Goal: Task Accomplishment & Management: Complete application form

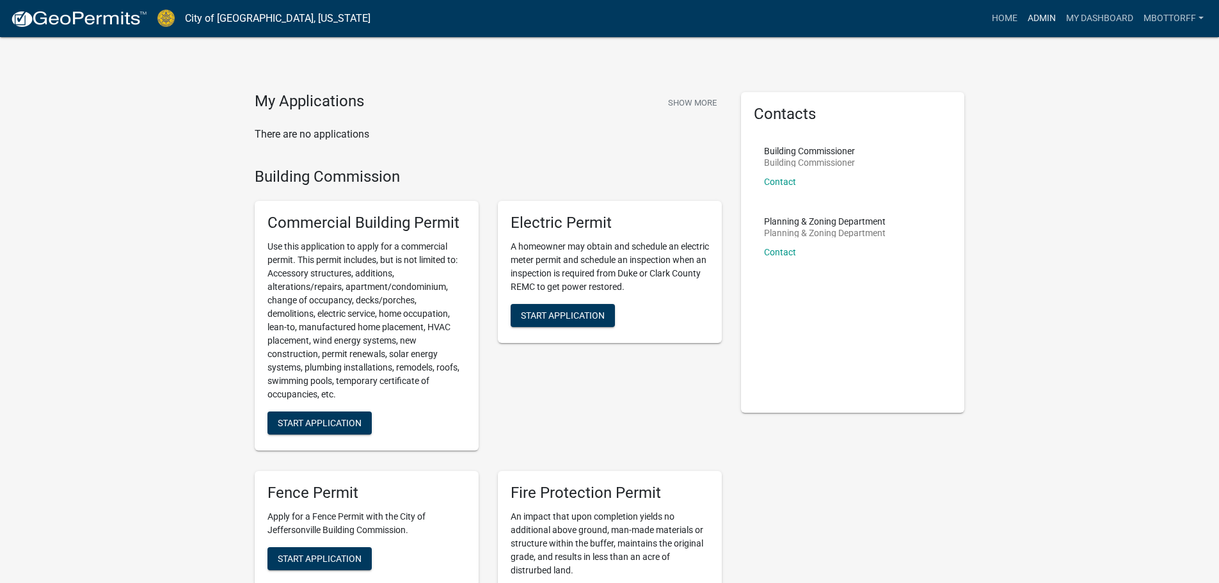
click at [1030, 22] on link "Admin" at bounding box center [1041, 18] width 38 height 24
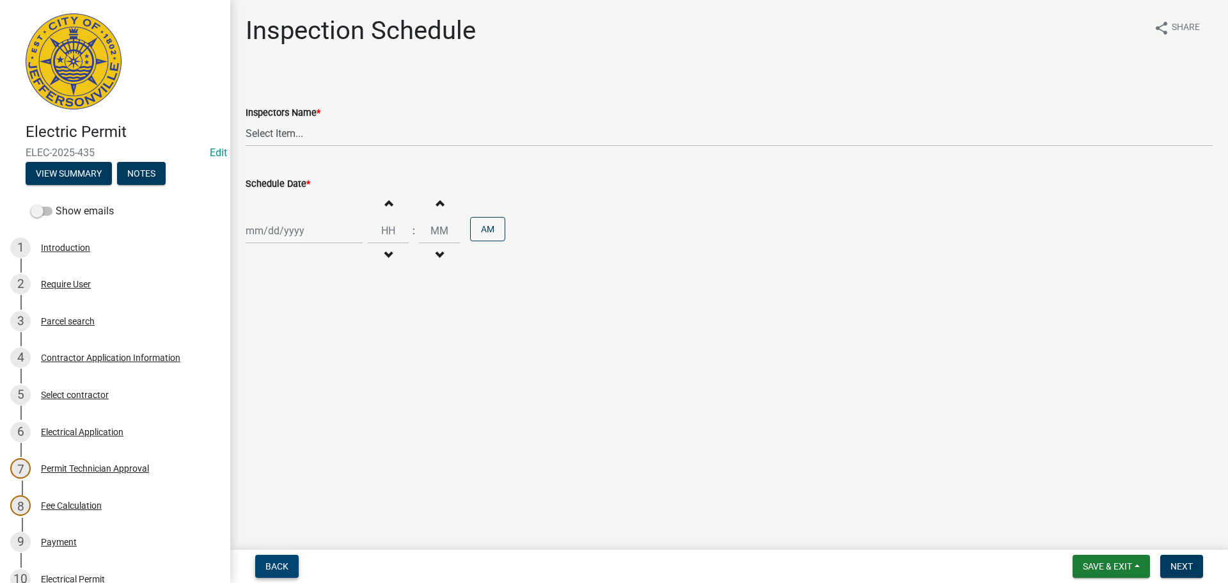
click at [279, 561] on span "Back" at bounding box center [276, 566] width 23 height 10
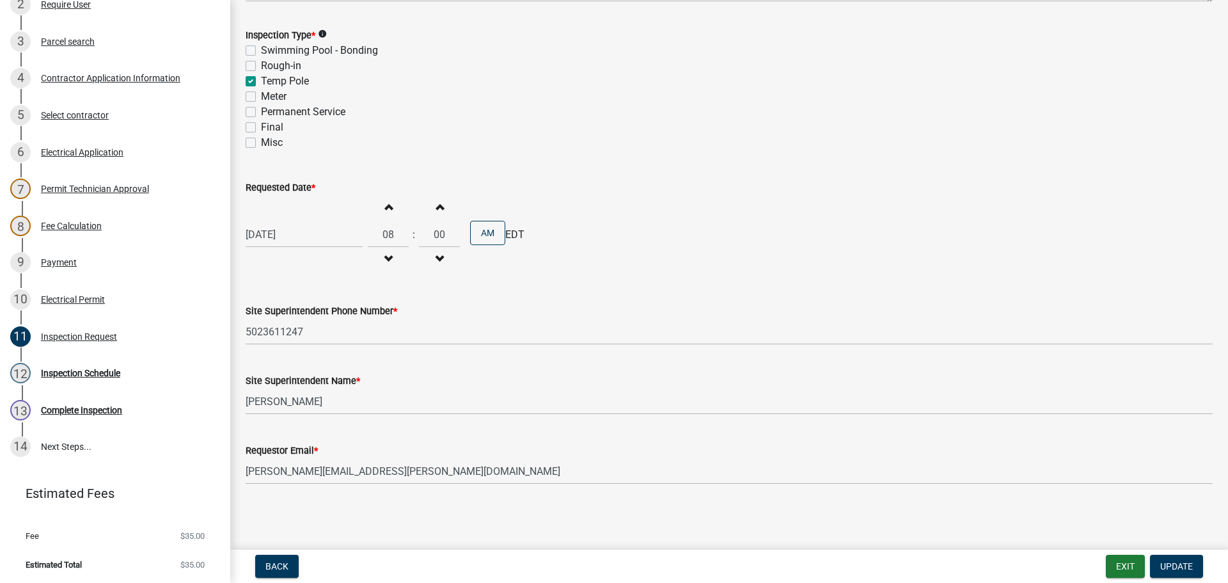
scroll to position [281, 0]
click at [88, 374] on div "Inspection Schedule" at bounding box center [80, 371] width 79 height 9
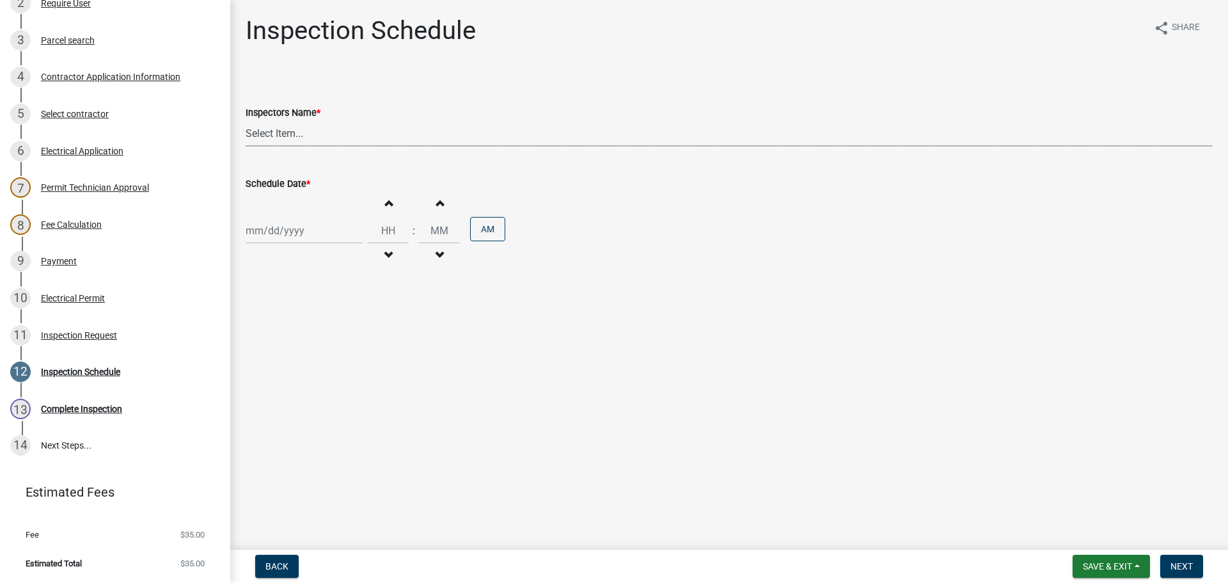
drag, startPoint x: 273, startPoint y: 134, endPoint x: 259, endPoint y: 143, distance: 16.7
click at [270, 134] on select "Select Item... [PERSON_NAME] ([PERSON_NAME]) [PERSON_NAME] ([PERSON_NAME]) mkru…" at bounding box center [729, 133] width 967 height 26
select select "7b0b9f25-f402-4148-9522-9b9b34b3e885"
click at [246, 120] on select "Select Item... [PERSON_NAME] ([PERSON_NAME]) [PERSON_NAME] ([PERSON_NAME]) mkru…" at bounding box center [729, 133] width 967 height 26
click at [296, 233] on div at bounding box center [304, 230] width 117 height 26
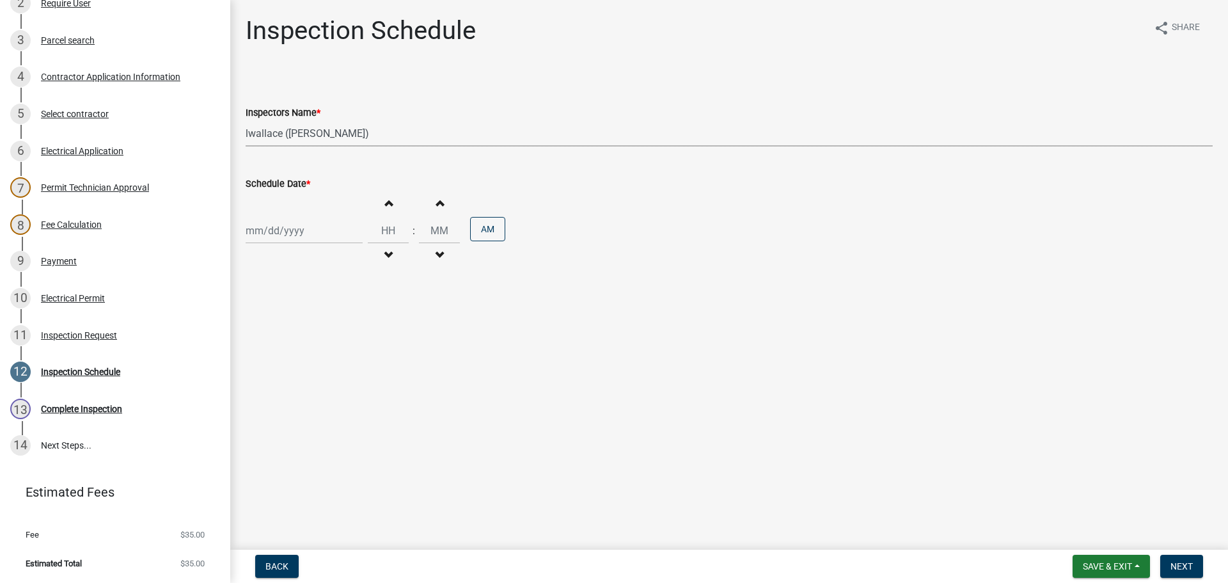
select select "8"
select select "2025"
click at [303, 341] on div "13" at bounding box center [299, 339] width 20 height 20
type input "[DATE]"
click at [1185, 566] on span "Next" at bounding box center [1182, 566] width 22 height 10
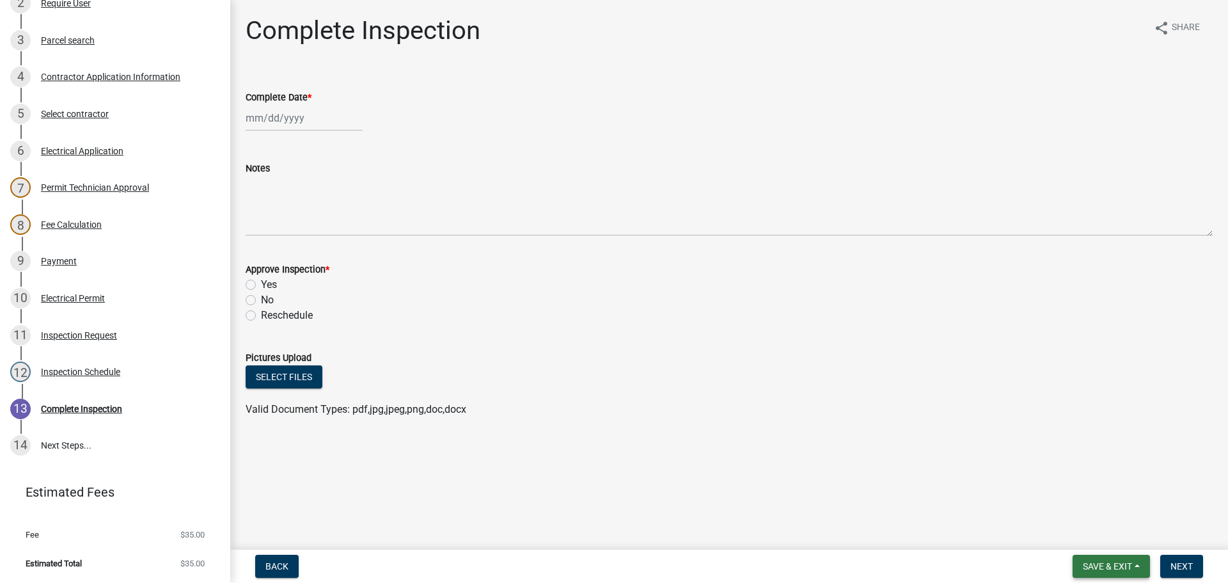
click at [1091, 562] on span "Save & Exit" at bounding box center [1107, 566] width 49 height 10
click at [1089, 533] on button "Save & Exit" at bounding box center [1099, 532] width 102 height 31
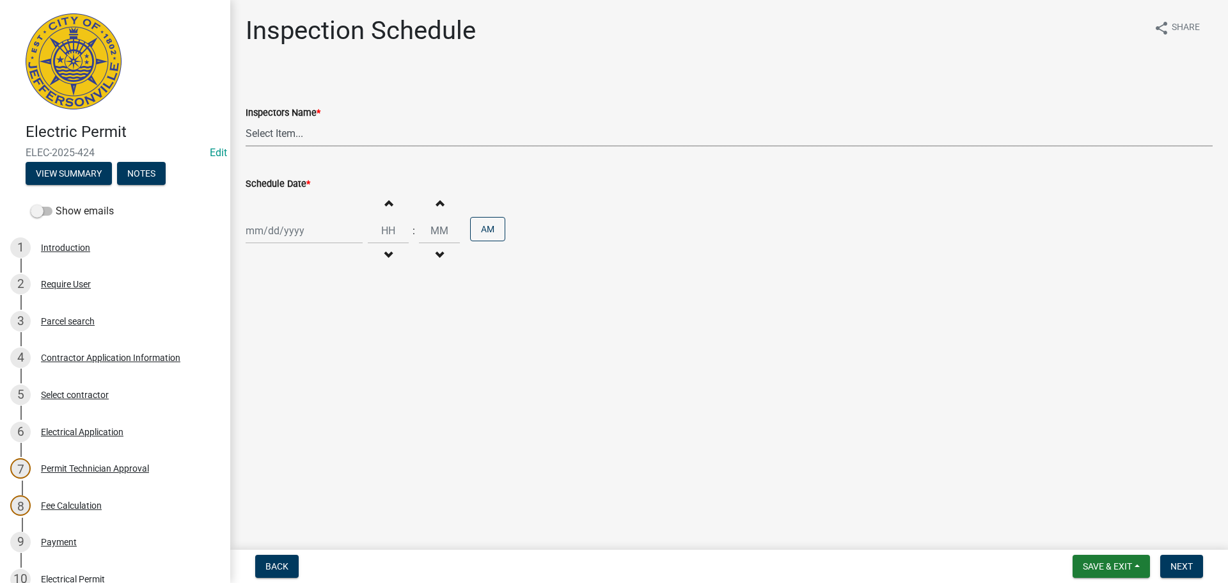
click at [258, 134] on select "Select Item... [PERSON_NAME] ([PERSON_NAME]) [PERSON_NAME] ([PERSON_NAME]) mkru…" at bounding box center [729, 133] width 967 height 26
select select "7b0b9f25-f402-4148-9522-9b9b34b3e885"
click at [246, 120] on select "Select Item... [PERSON_NAME] ([PERSON_NAME]) [PERSON_NAME] ([PERSON_NAME]) mkru…" at bounding box center [729, 133] width 967 height 26
select select "8"
select select "2025"
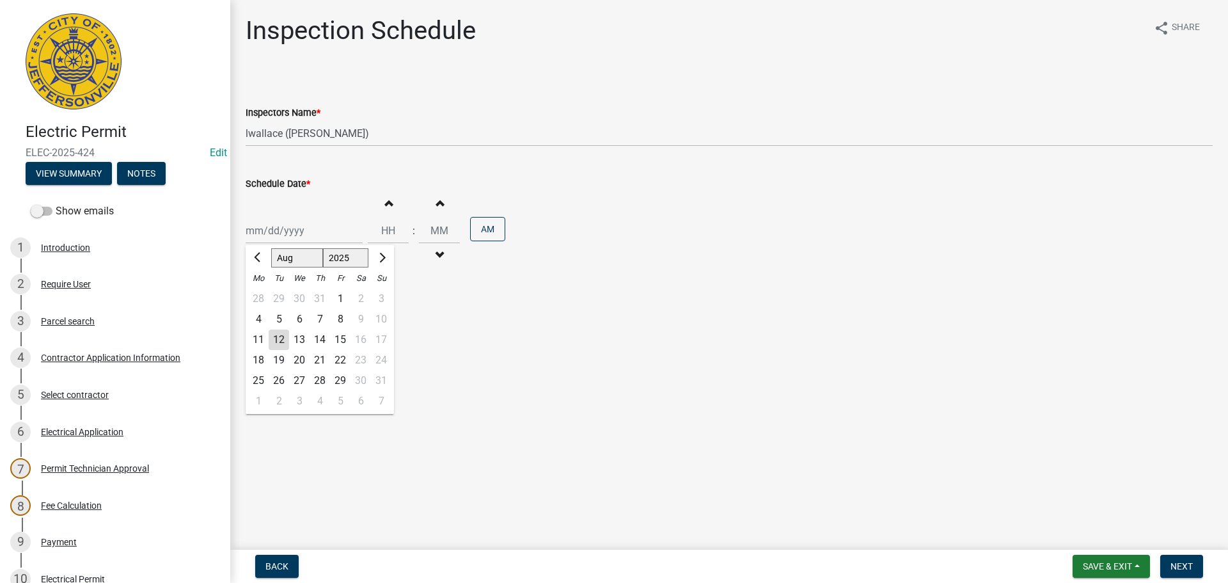
click at [268, 233] on div "Jan Feb Mar Apr May Jun Jul Aug Sep Oct Nov Dec 1525 1526 1527 1528 1529 1530 1…" at bounding box center [304, 230] width 117 height 26
click at [302, 339] on div "13" at bounding box center [299, 339] width 20 height 20
type input "[DATE]"
click at [1183, 562] on span "Next" at bounding box center [1182, 566] width 22 height 10
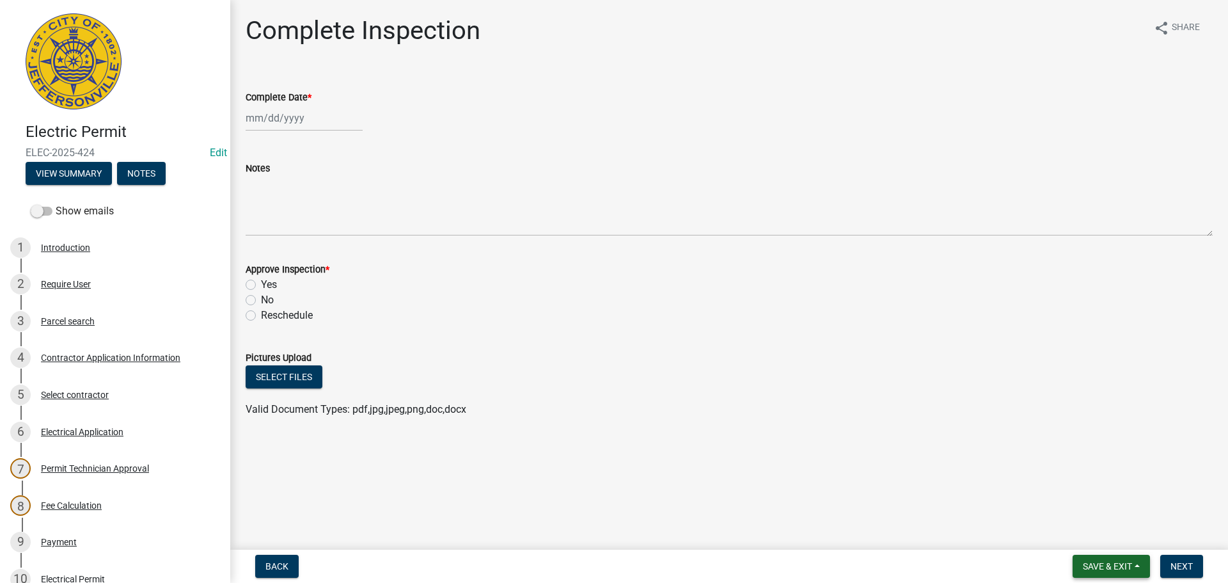
click at [1099, 560] on button "Save & Exit" at bounding box center [1111, 566] width 77 height 23
click at [1098, 538] on button "Save & Exit" at bounding box center [1099, 532] width 102 height 31
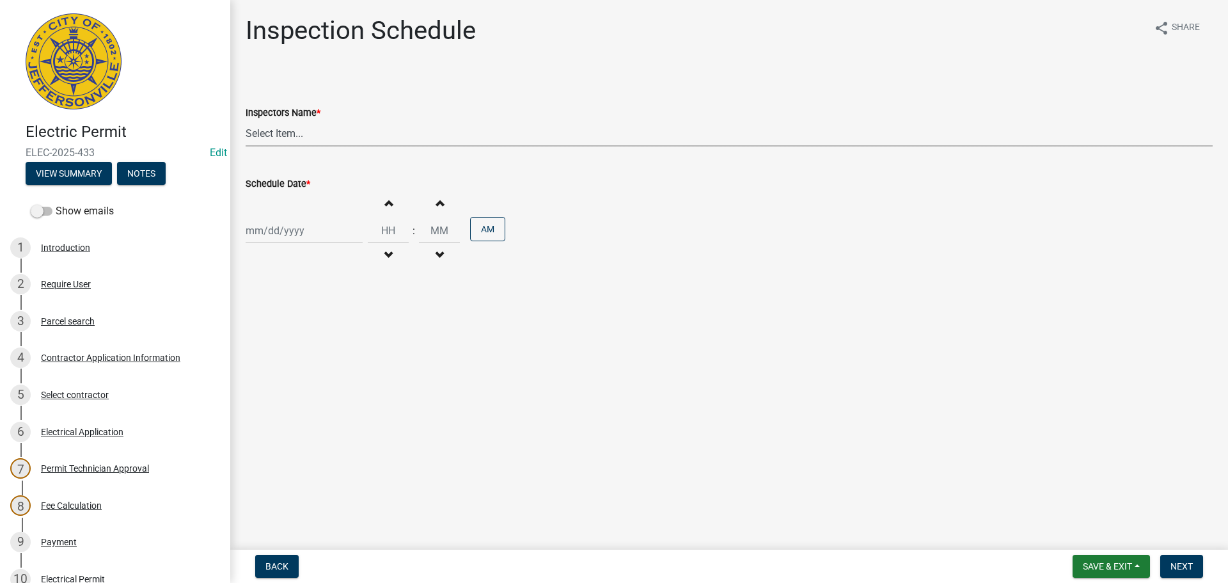
click at [267, 132] on select "Select Item... [PERSON_NAME] ([PERSON_NAME]) [PERSON_NAME] ([PERSON_NAME]) mkru…" at bounding box center [729, 133] width 967 height 26
select select "7b0b9f25-f402-4148-9522-9b9b34b3e885"
click at [246, 120] on select "Select Item... [PERSON_NAME] ([PERSON_NAME]) [PERSON_NAME] ([PERSON_NAME]) mkru…" at bounding box center [729, 133] width 967 height 26
click at [265, 243] on div at bounding box center [304, 230] width 117 height 26
select select "8"
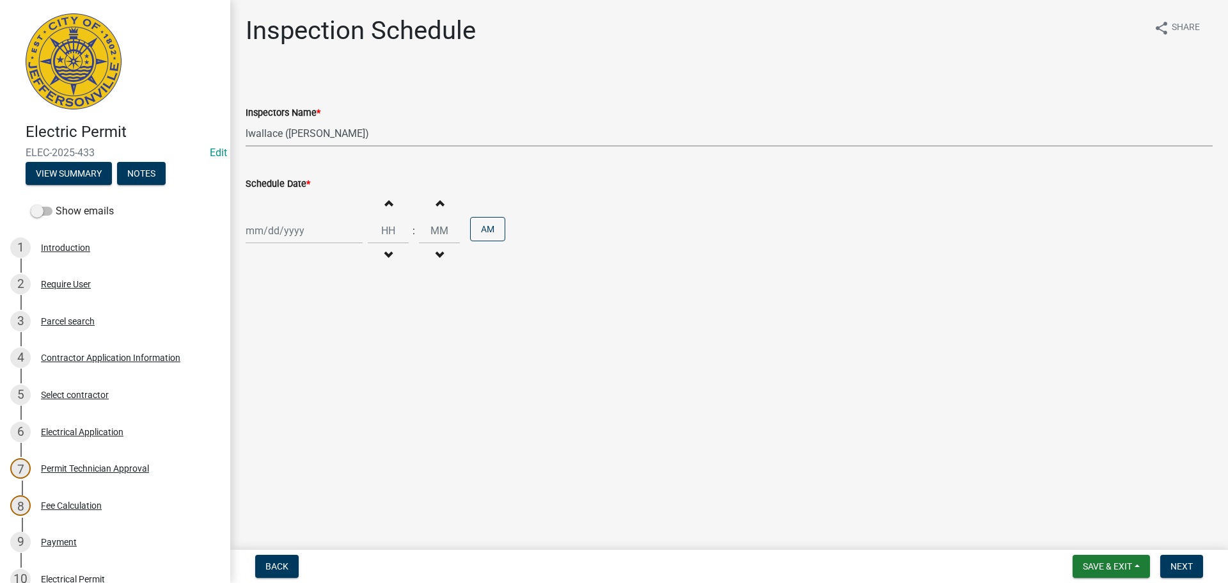
select select "2025"
click at [301, 340] on div "13" at bounding box center [299, 339] width 20 height 20
type input "[DATE]"
click at [1186, 566] on span "Next" at bounding box center [1182, 566] width 22 height 10
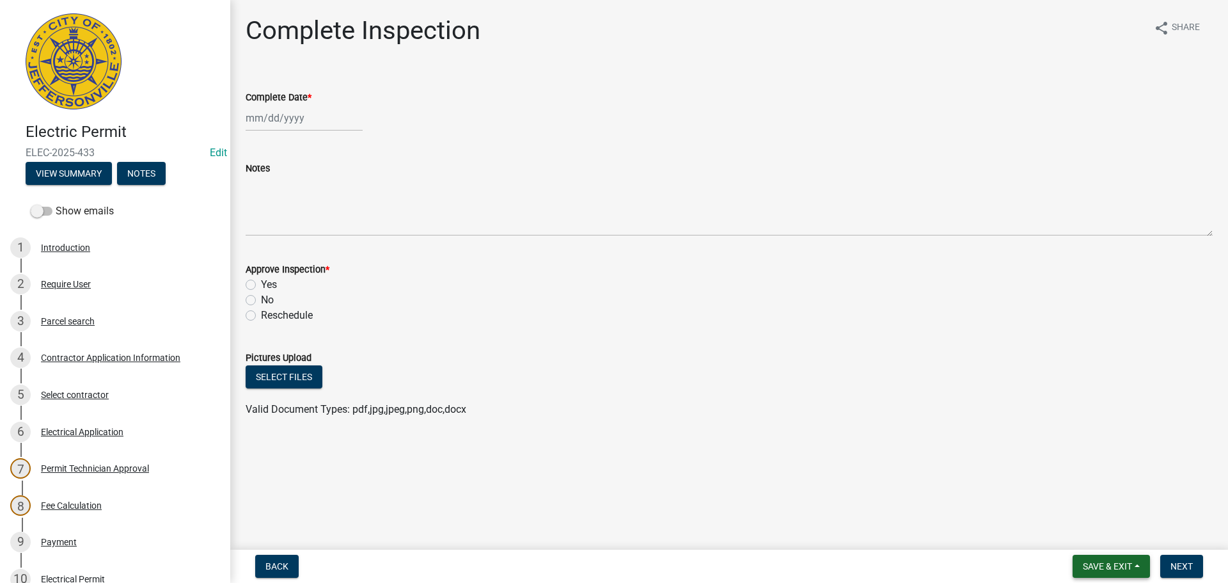
click at [1104, 570] on span "Save & Exit" at bounding box center [1107, 566] width 49 height 10
click at [1102, 522] on button "Save & Exit" at bounding box center [1099, 532] width 102 height 31
